Goal: Check status: Check status

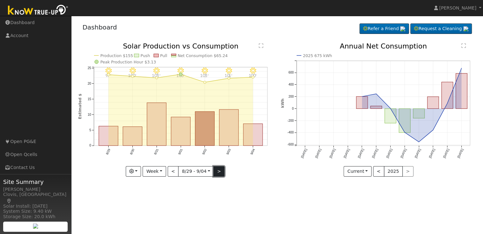
click at [217, 173] on button ">" at bounding box center [218, 171] width 11 height 11
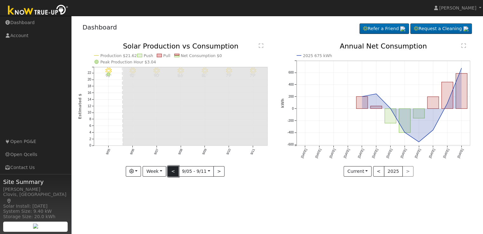
click at [174, 169] on button "<" at bounding box center [173, 171] width 11 height 11
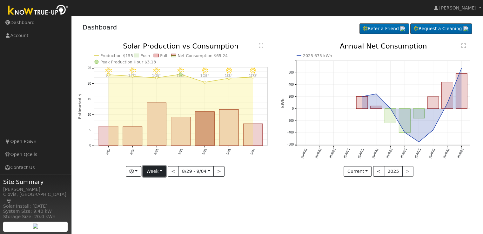
click at [161, 170] on button "Week" at bounding box center [154, 171] width 23 height 11
click at [159, 185] on link "Day" at bounding box center [165, 184] width 44 height 9
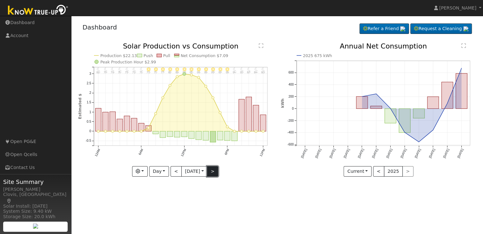
click at [215, 173] on button ">" at bounding box center [212, 171] width 11 height 11
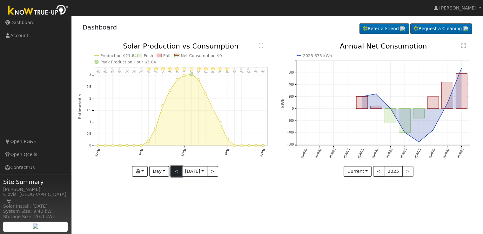
click at [172, 170] on button "<" at bounding box center [175, 171] width 11 height 11
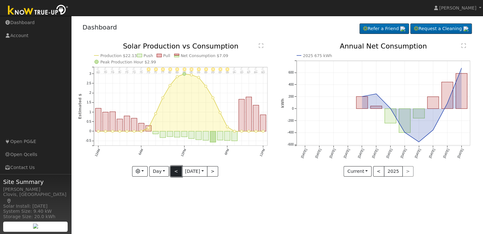
click at [172, 170] on button "<" at bounding box center [175, 171] width 11 height 11
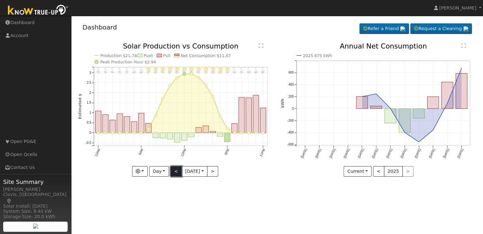
click at [172, 170] on button "<" at bounding box center [175, 171] width 11 height 11
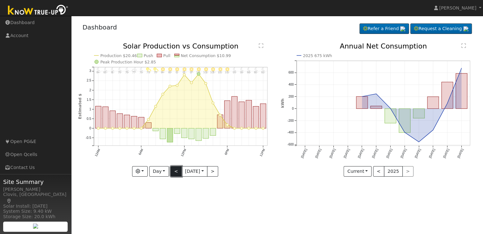
click at [172, 170] on button "<" at bounding box center [175, 171] width 11 height 11
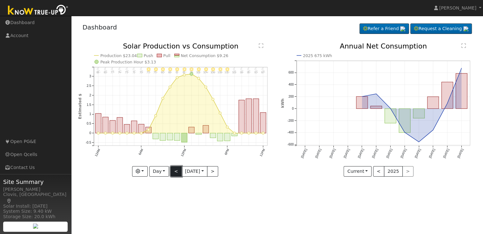
click at [172, 170] on button "<" at bounding box center [175, 171] width 11 height 11
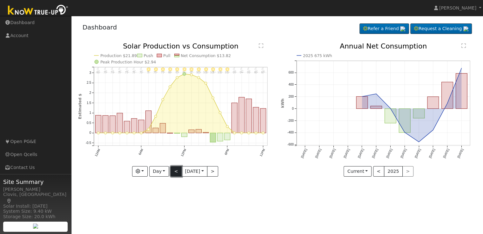
click at [172, 170] on button "<" at bounding box center [175, 171] width 11 height 11
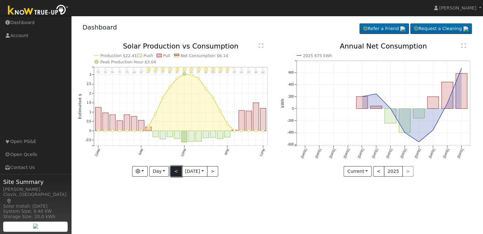
click at [172, 170] on button "<" at bounding box center [175, 171] width 11 height 11
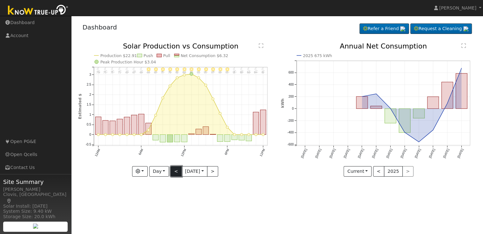
click at [176, 171] on button "<" at bounding box center [175, 171] width 11 height 11
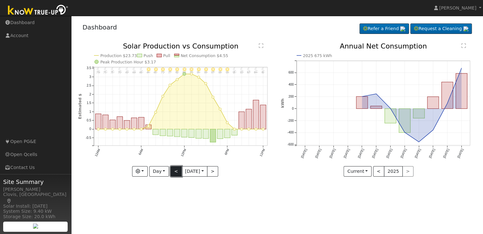
click at [176, 171] on button "<" at bounding box center [175, 171] width 11 height 11
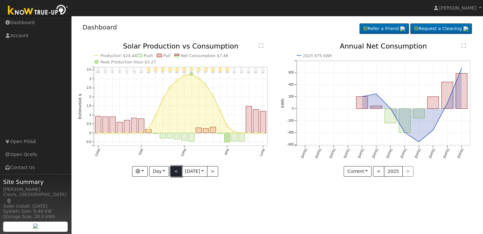
click at [176, 171] on button "<" at bounding box center [175, 171] width 11 height 11
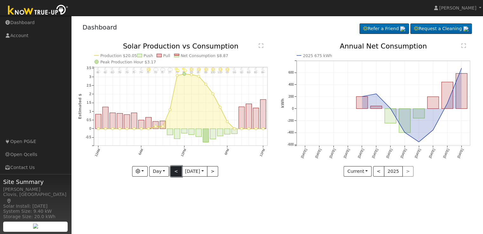
click at [176, 171] on button "<" at bounding box center [175, 171] width 11 height 11
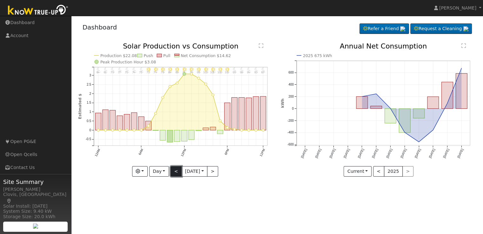
click at [176, 171] on button "<" at bounding box center [175, 171] width 11 height 11
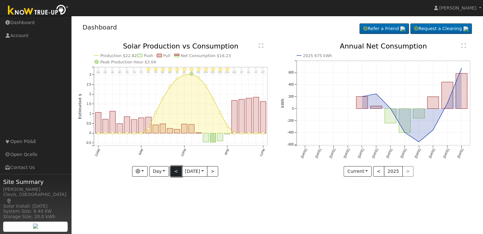
click at [176, 172] on button "<" at bounding box center [175, 171] width 11 height 11
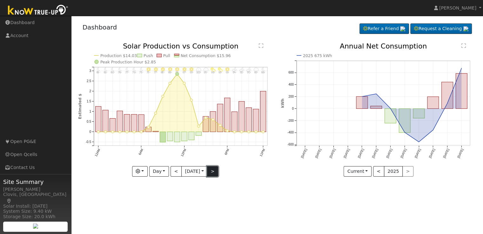
click at [215, 171] on button ">" at bounding box center [212, 171] width 11 height 11
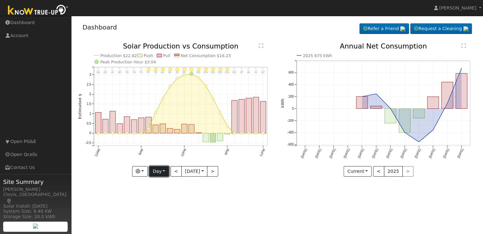
click at [164, 171] on button "Day" at bounding box center [159, 171] width 20 height 11
click at [165, 203] on link "Month" at bounding box center [171, 202] width 44 height 9
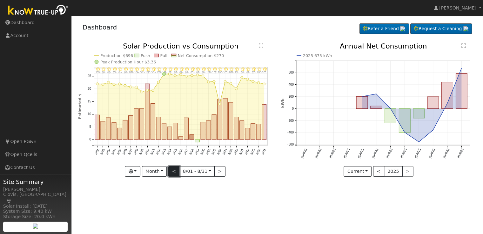
click at [175, 171] on button "<" at bounding box center [173, 171] width 11 height 11
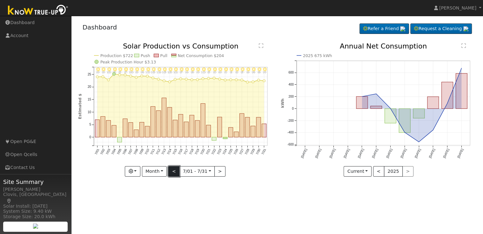
click at [175, 171] on button "<" at bounding box center [173, 171] width 11 height 11
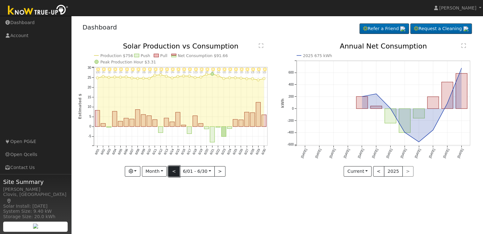
click at [175, 171] on button "<" at bounding box center [173, 171] width 11 height 11
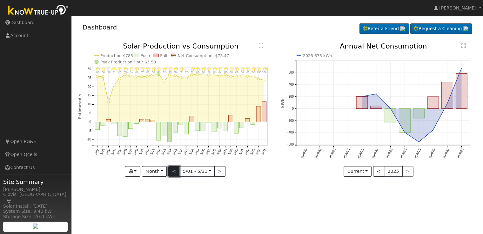
click at [174, 173] on button "<" at bounding box center [173, 171] width 11 height 11
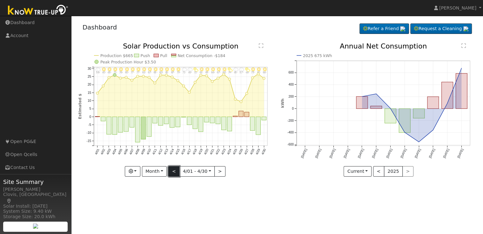
click at [174, 172] on button "<" at bounding box center [173, 171] width 11 height 11
type input "[DATE]"
